Goal: Transaction & Acquisition: Purchase product/service

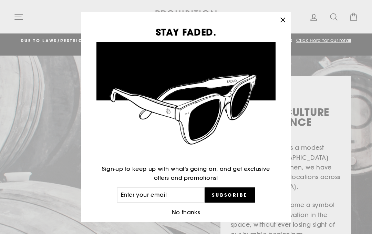
click at [280, 19] on icon "button" at bounding box center [283, 20] width 10 height 10
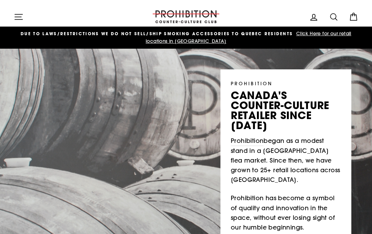
click at [17, 14] on icon "button" at bounding box center [19, 16] width 8 height 5
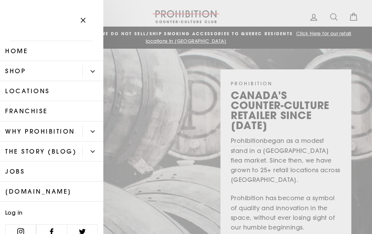
click at [38, 74] on link "Shop" at bounding box center [41, 71] width 82 height 20
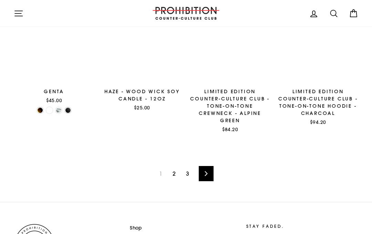
scroll to position [869, 0]
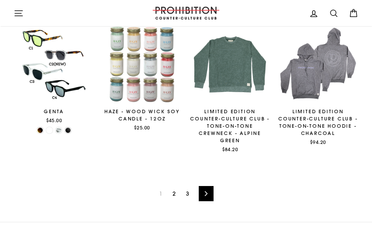
click at [175, 191] on link "2" at bounding box center [173, 193] width 11 height 11
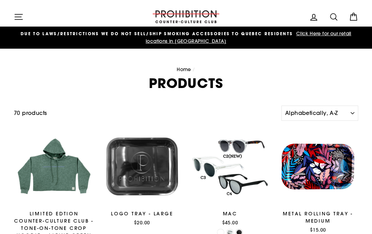
click at [332, 20] on icon at bounding box center [334, 17] width 10 height 10
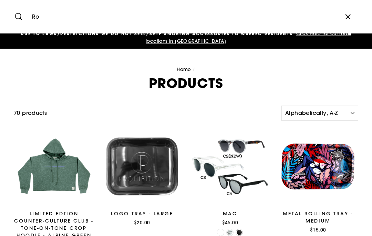
type input "R"
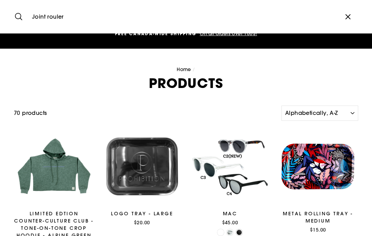
type input "Joint rouler"
click at [21, 17] on button "Search" at bounding box center [21, 16] width 15 height 23
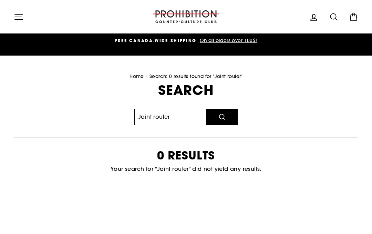
click at [174, 116] on input "Joint rouler" at bounding box center [170, 116] width 72 height 17
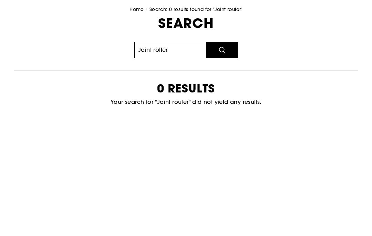
type input "Joint roller"
click at [228, 102] on button "Search" at bounding box center [222, 110] width 31 height 17
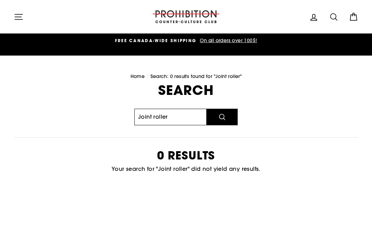
click at [145, 120] on input "Joint roller" at bounding box center [170, 116] width 72 height 17
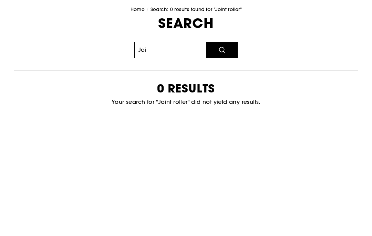
type input "Jo"
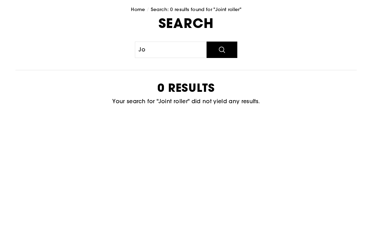
scroll to position [60, 0]
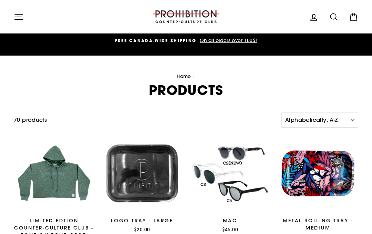
scroll to position [2, 0]
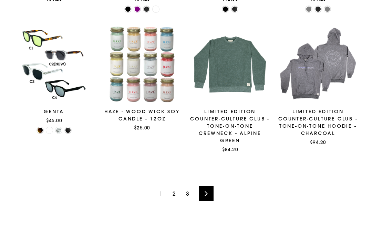
scroll to position [869, 0]
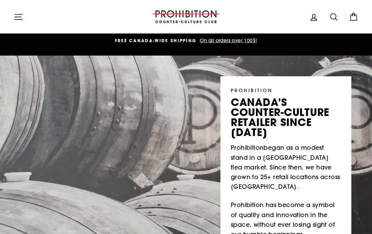
click at [32, 51] on div "DUE TO LAWS/restrictions WE DO NOT SELL/SHIP SMOKING ACCESSORIES to qUEBEC RESI…" at bounding box center [358, 44] width 1378 height 15
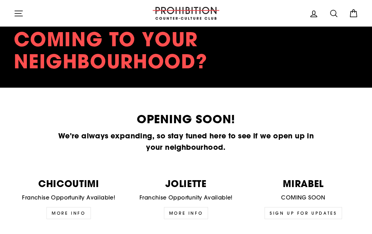
scroll to position [1578, 0]
